Goal: Check status

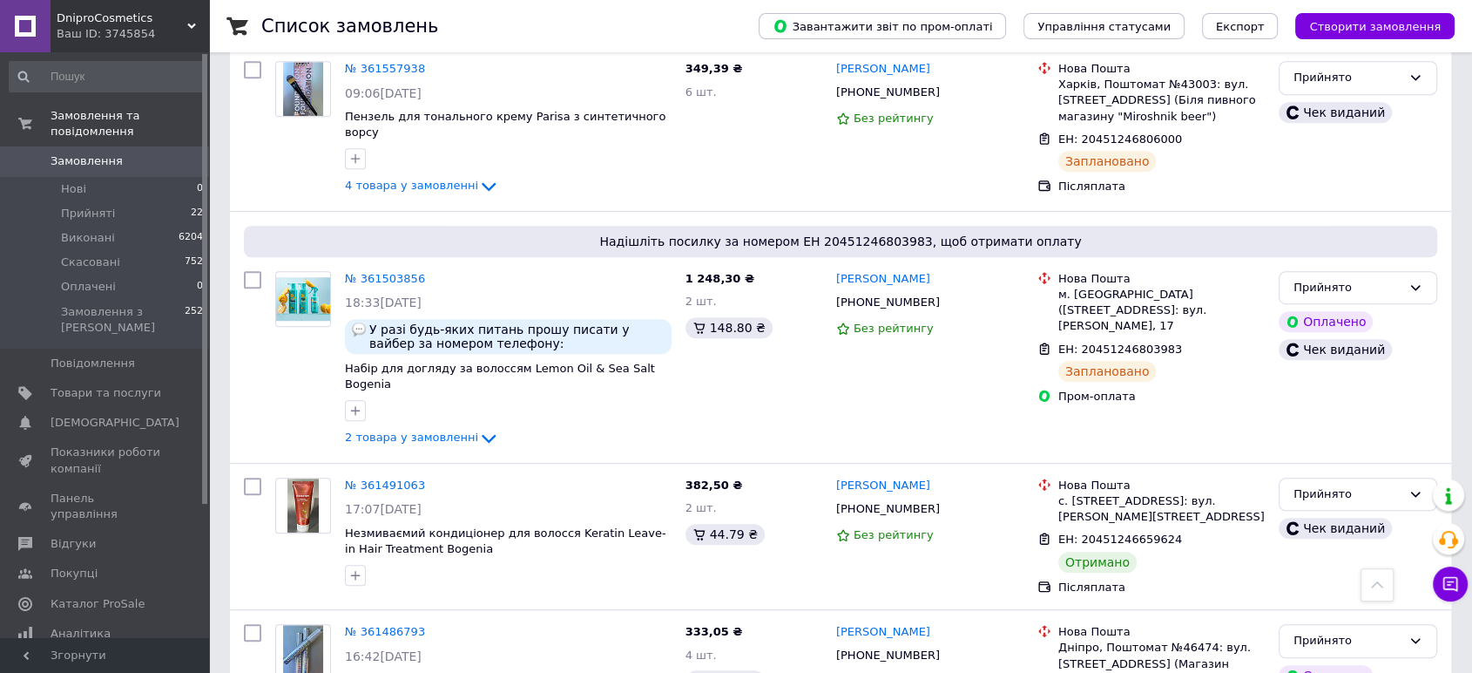
scroll to position [1161, 0]
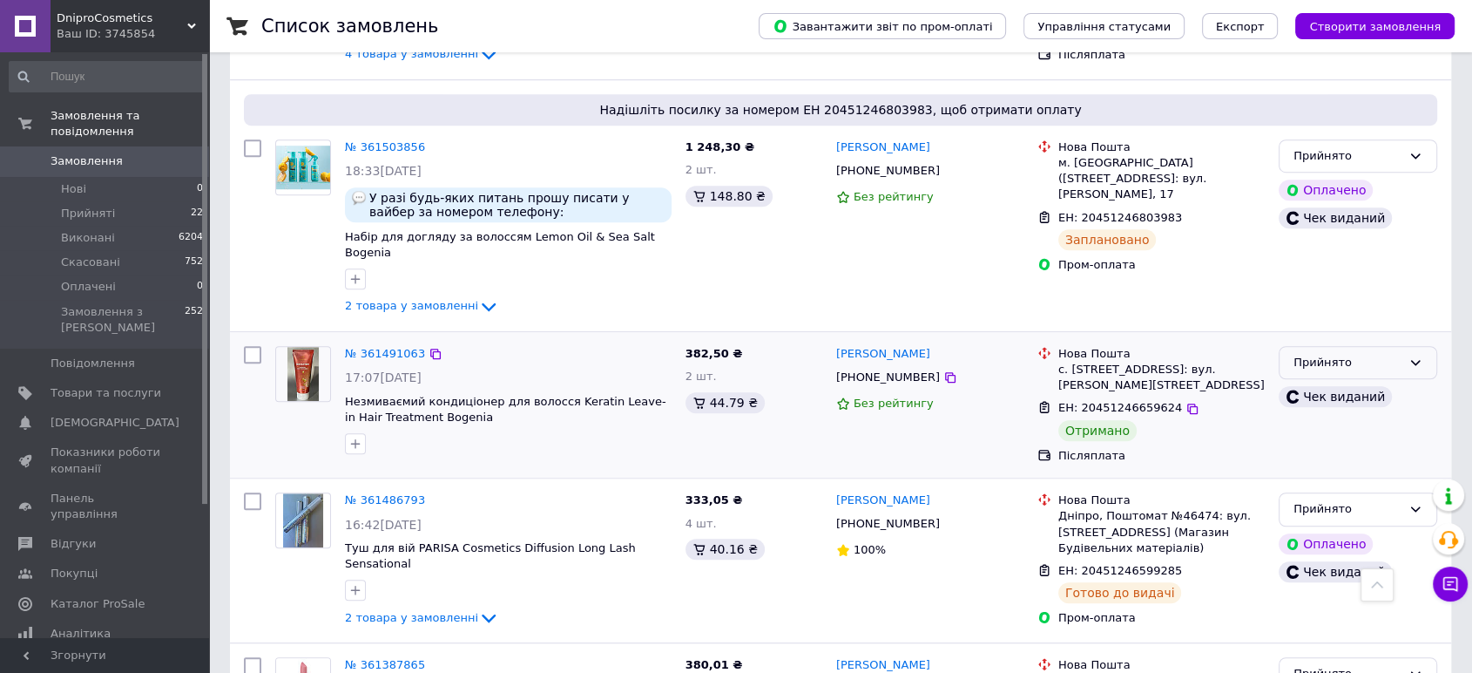
click at [1327, 346] on div "Прийнято" at bounding box center [1358, 363] width 159 height 34
click at [1324, 382] on li "Виконано" at bounding box center [1358, 398] width 157 height 32
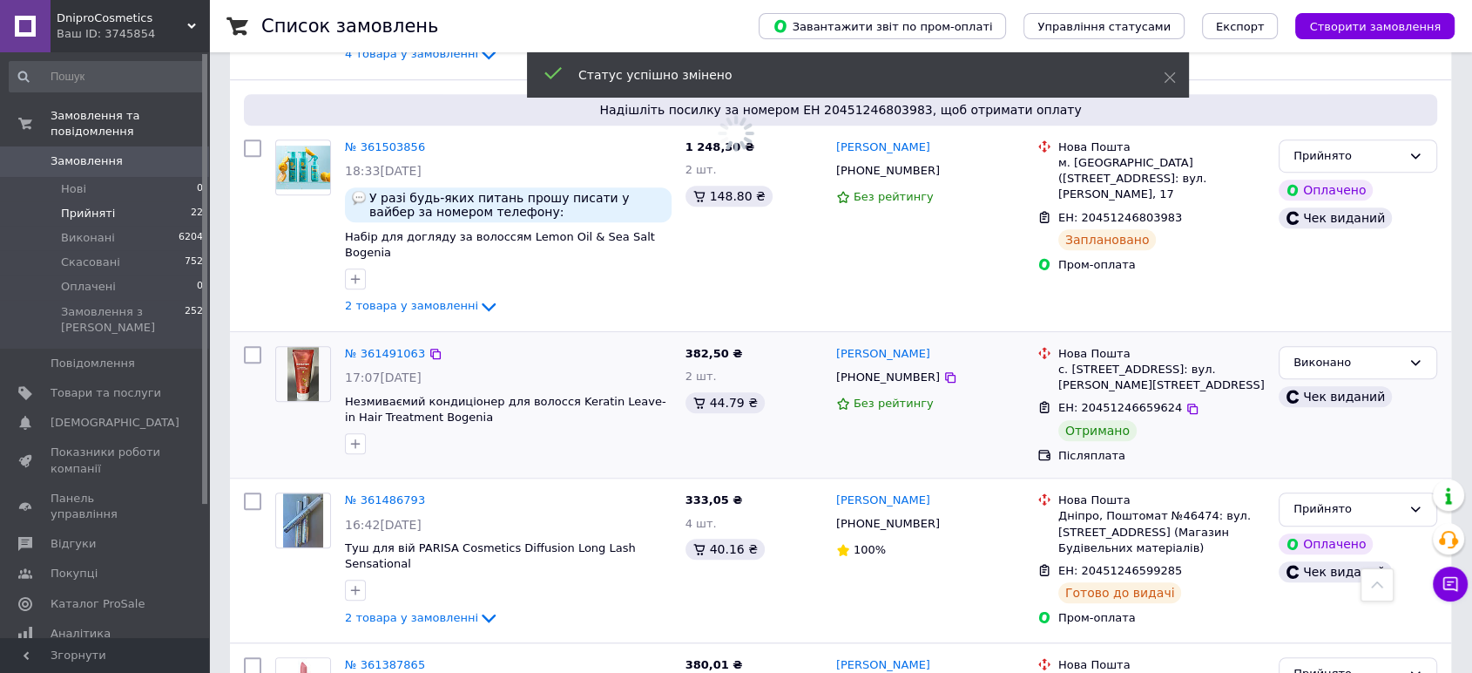
click at [106, 206] on span "Прийняті" at bounding box center [88, 214] width 54 height 16
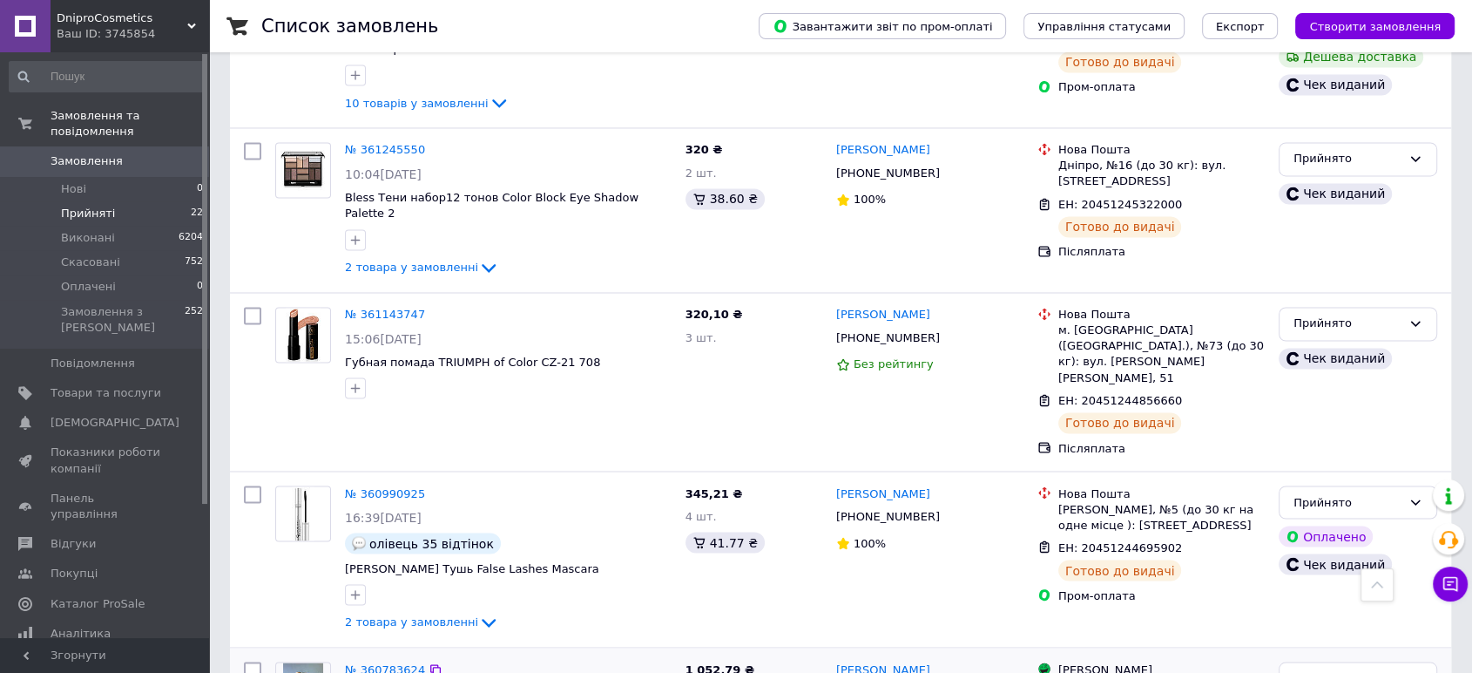
scroll to position [2918, 0]
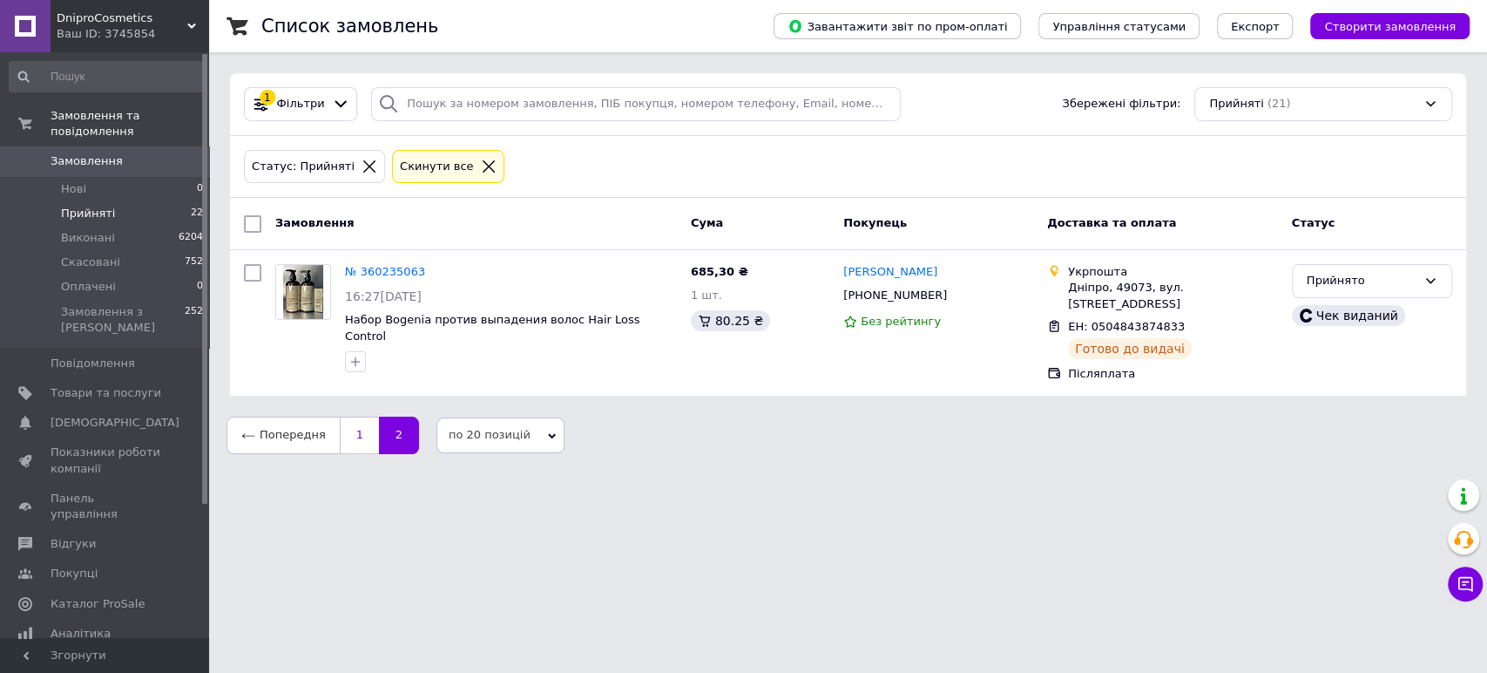
click at [349, 423] on link "1" at bounding box center [359, 434] width 39 height 37
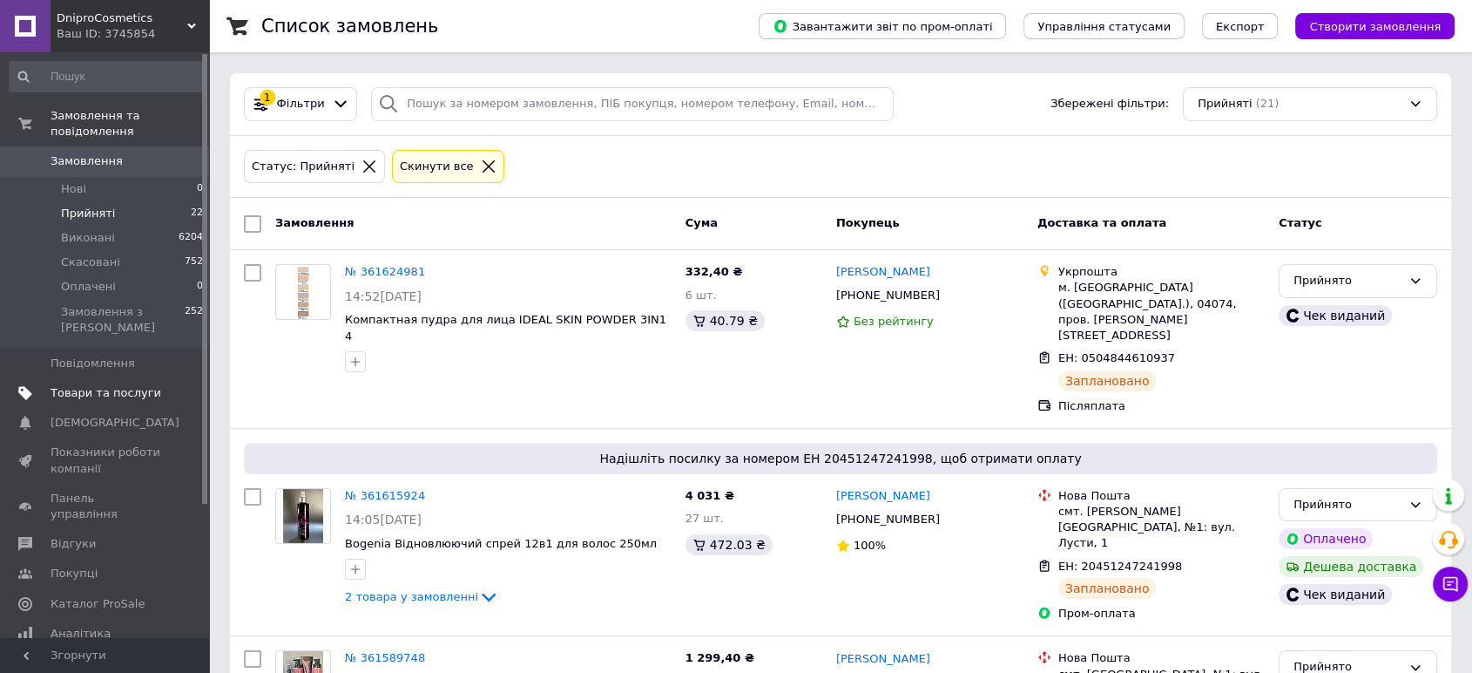
drag, startPoint x: 104, startPoint y: 145, endPoint x: 182, endPoint y: 347, distance: 216.0
click at [104, 153] on span "Замовлення" at bounding box center [87, 161] width 72 height 16
